Goal: Information Seeking & Learning: Find specific fact

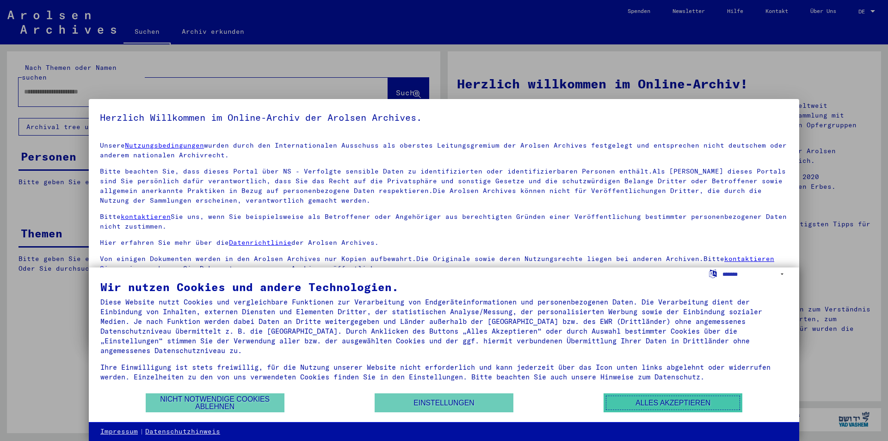
click at [693, 403] on button "Alles akzeptieren" at bounding box center [672, 402] width 139 height 19
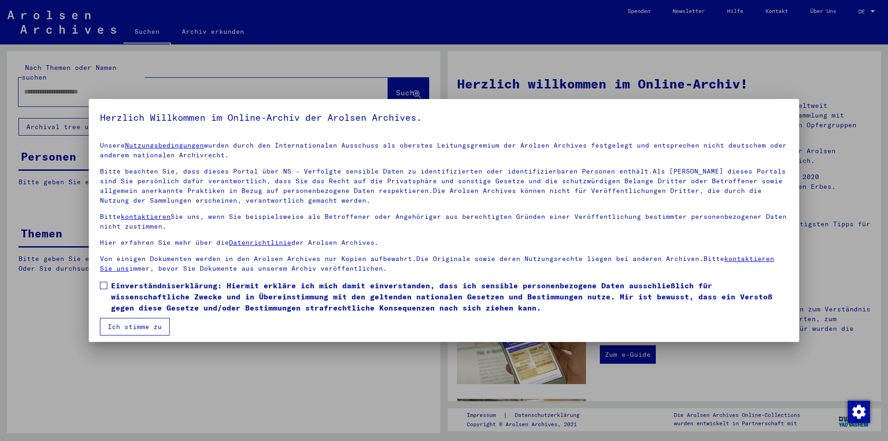
click at [123, 288] on span "Einverständniserklärung: Hiermit erkläre ich mich damit einverstanden, dass ich…" at bounding box center [449, 296] width 677 height 33
drag, startPoint x: 132, startPoint y: 329, endPoint x: 140, endPoint y: 321, distance: 11.1
click at [132, 328] on button "Ich stimme zu" at bounding box center [135, 327] width 70 height 18
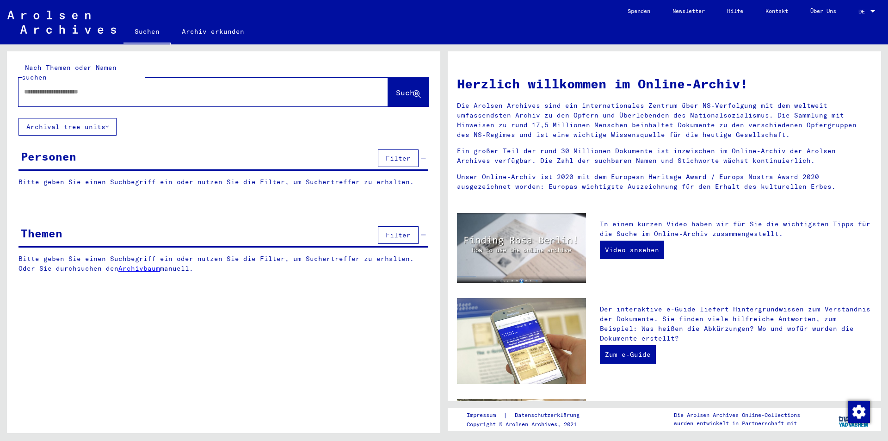
click at [110, 118] on button "Archival tree units" at bounding box center [67, 127] width 98 height 18
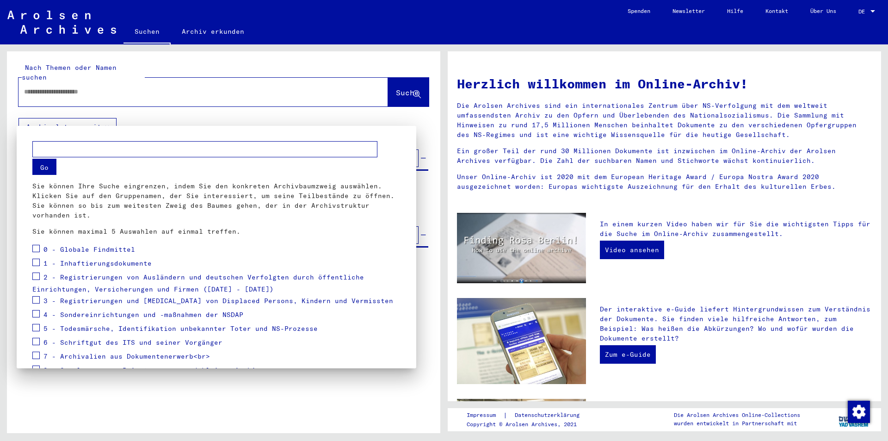
click at [110, 119] on div at bounding box center [444, 220] width 888 height 441
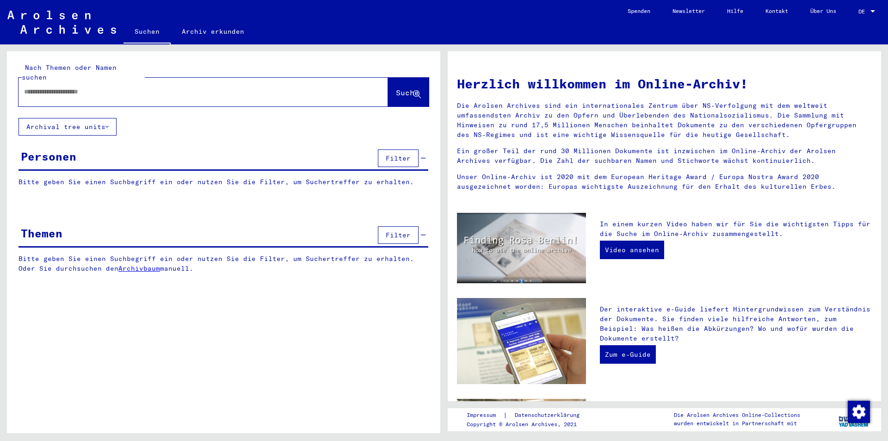
click at [143, 87] on input "text" at bounding box center [192, 92] width 336 height 10
type input "**********"
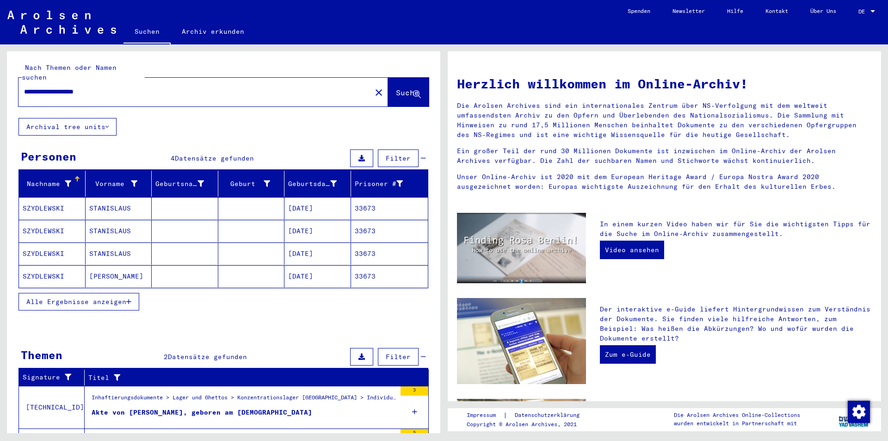
scroll to position [46, 0]
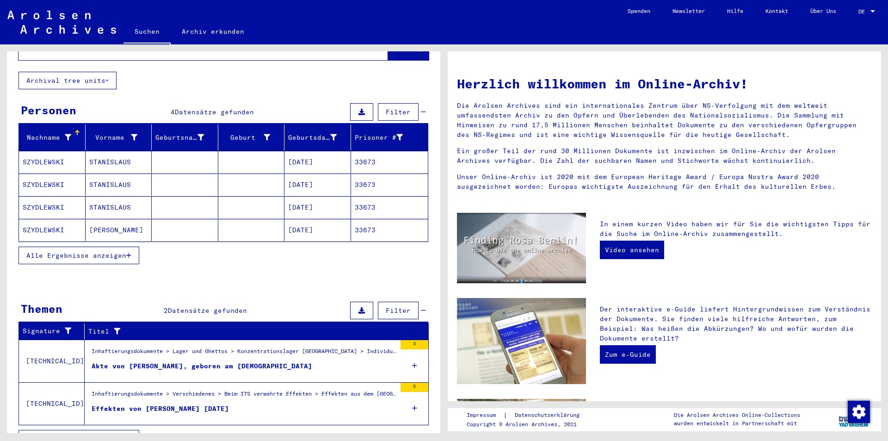
click at [49, 151] on mat-cell "SZYDLEWSKI" at bounding box center [52, 162] width 67 height 22
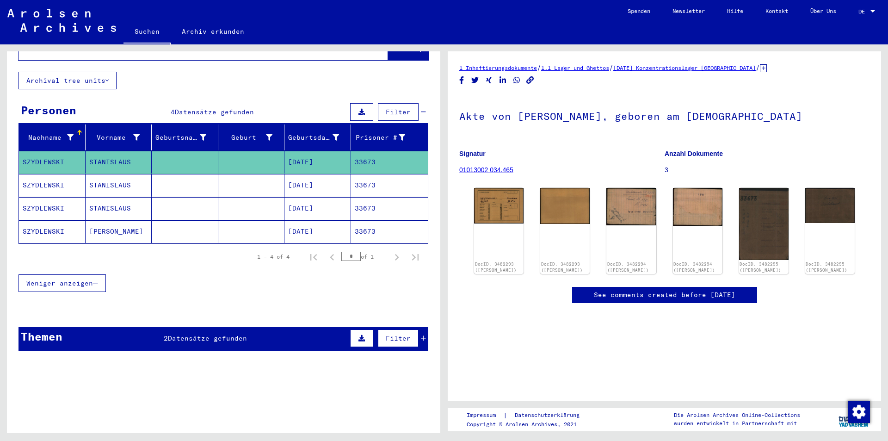
click at [55, 174] on mat-cell "SZYDLEWSKI" at bounding box center [52, 185] width 67 height 23
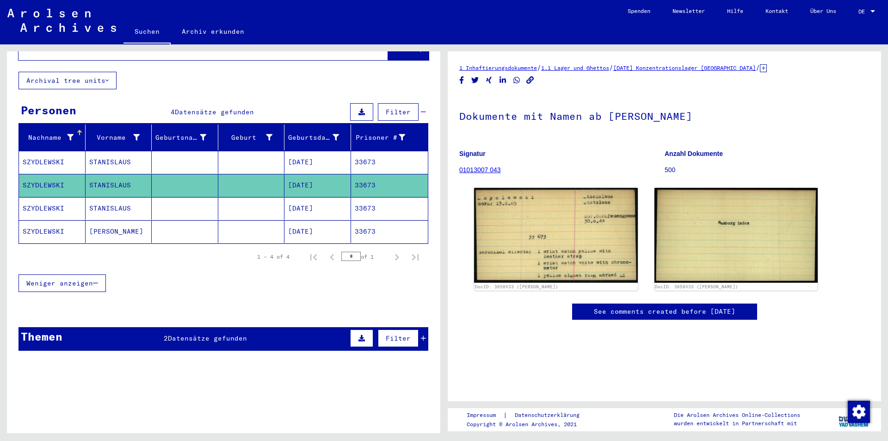
scroll to position [65, 0]
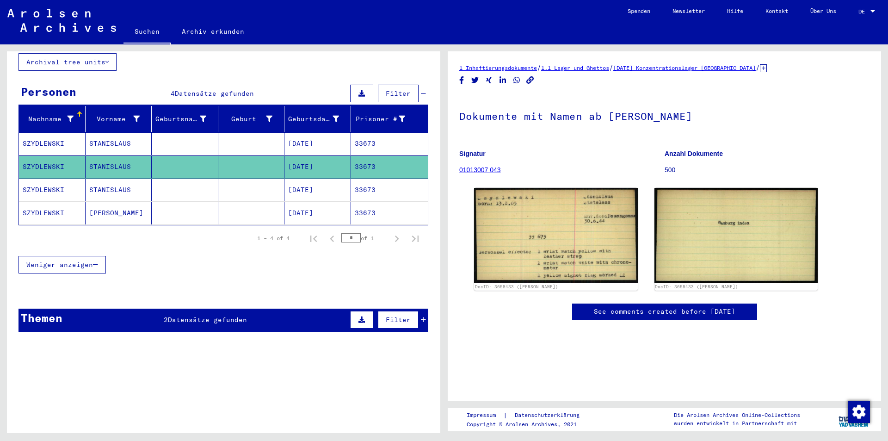
click at [55, 178] on mat-cell "SZYDLEWSKI" at bounding box center [52, 189] width 67 height 23
